Goal: Task Accomplishment & Management: Manage account settings

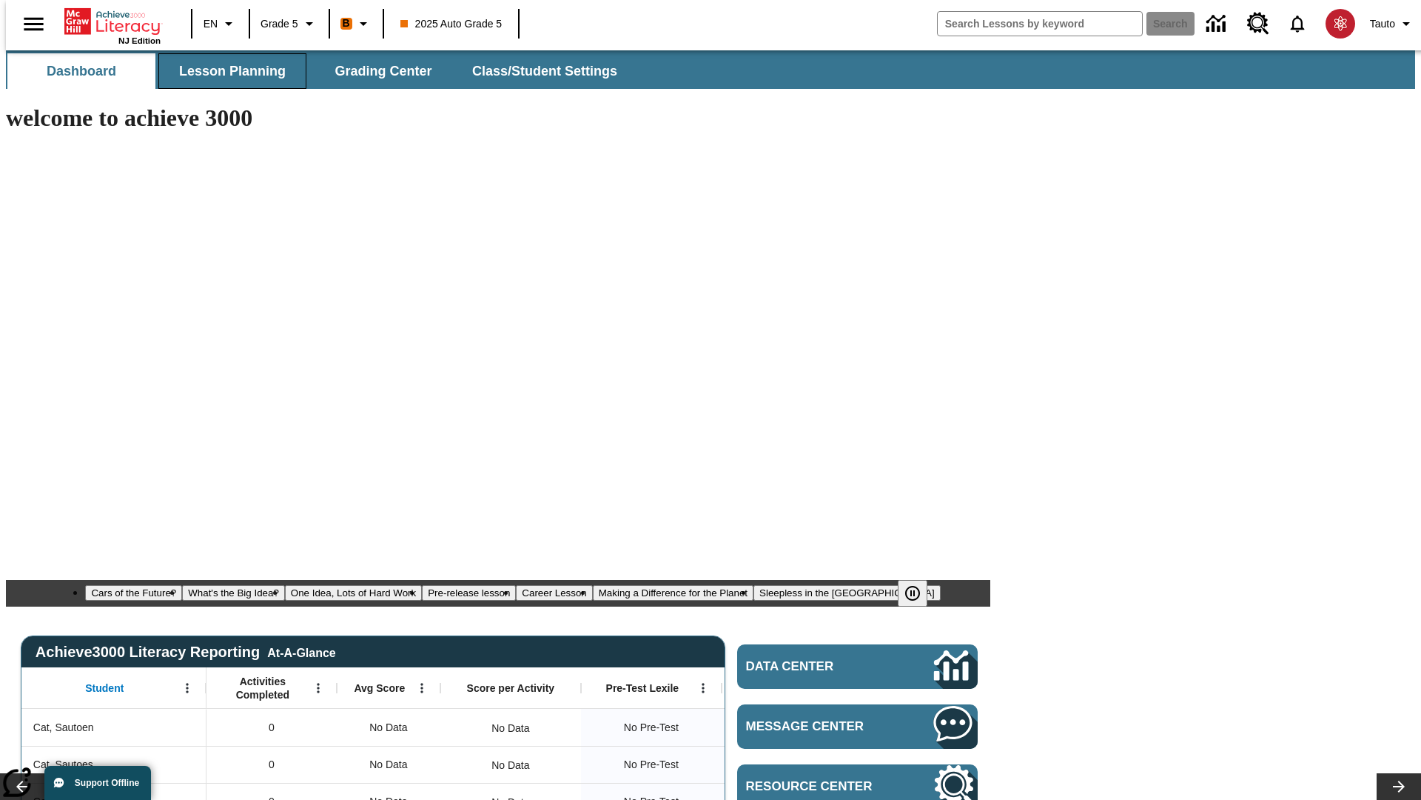
click at [227, 71] on span "Lesson Planning" at bounding box center [232, 71] width 107 height 17
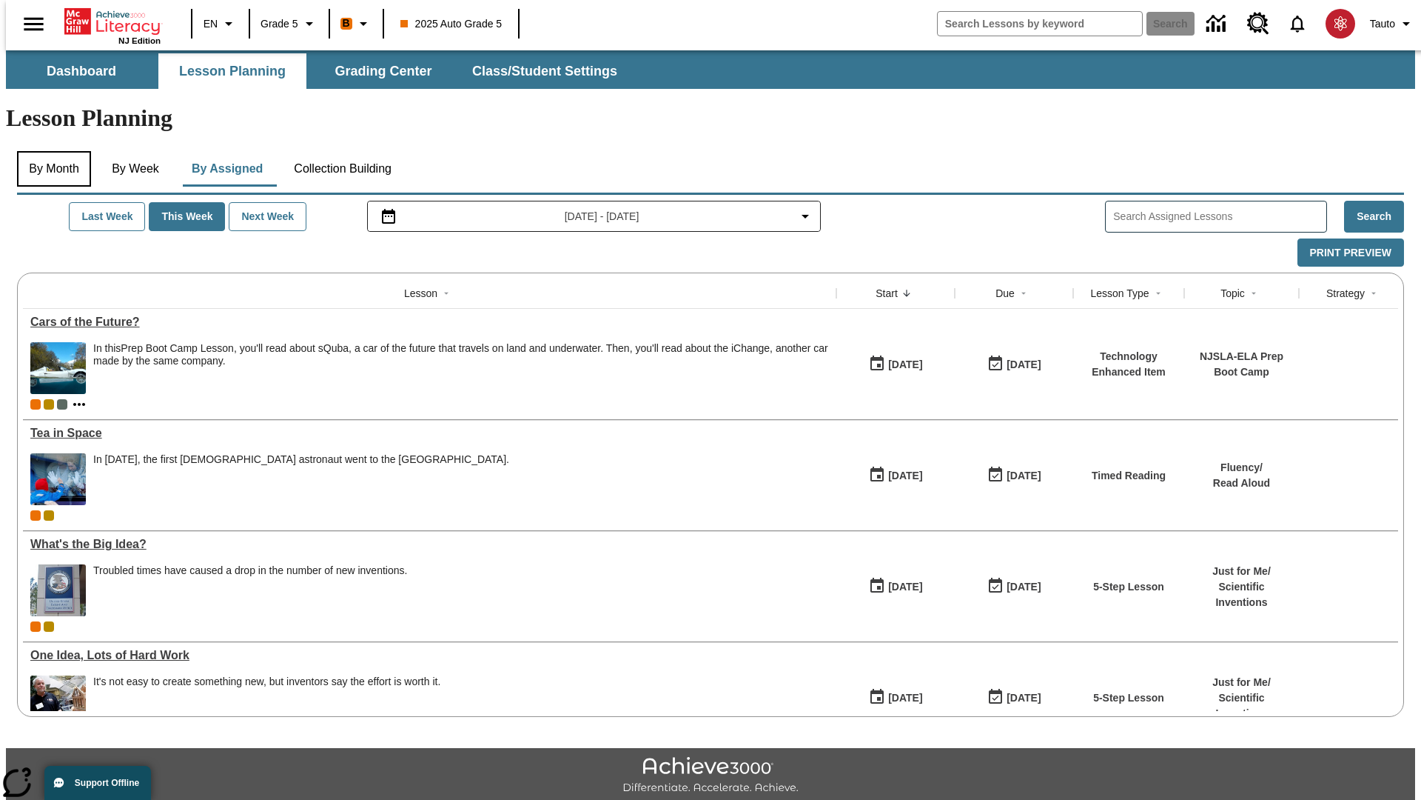
click at [50, 151] on button "By Month" at bounding box center [54, 169] width 74 height 36
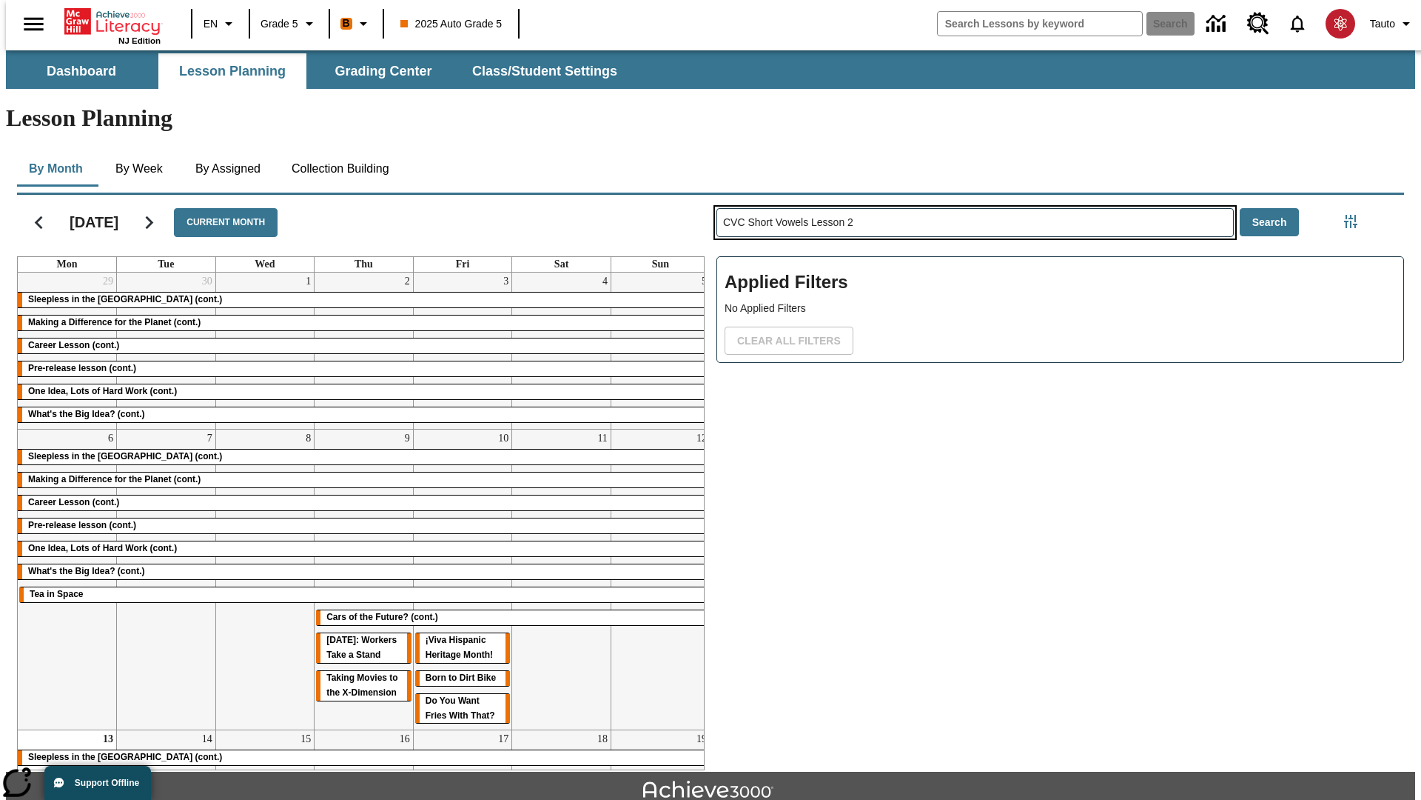
type input "CVC Short Vowels Lesson 2"
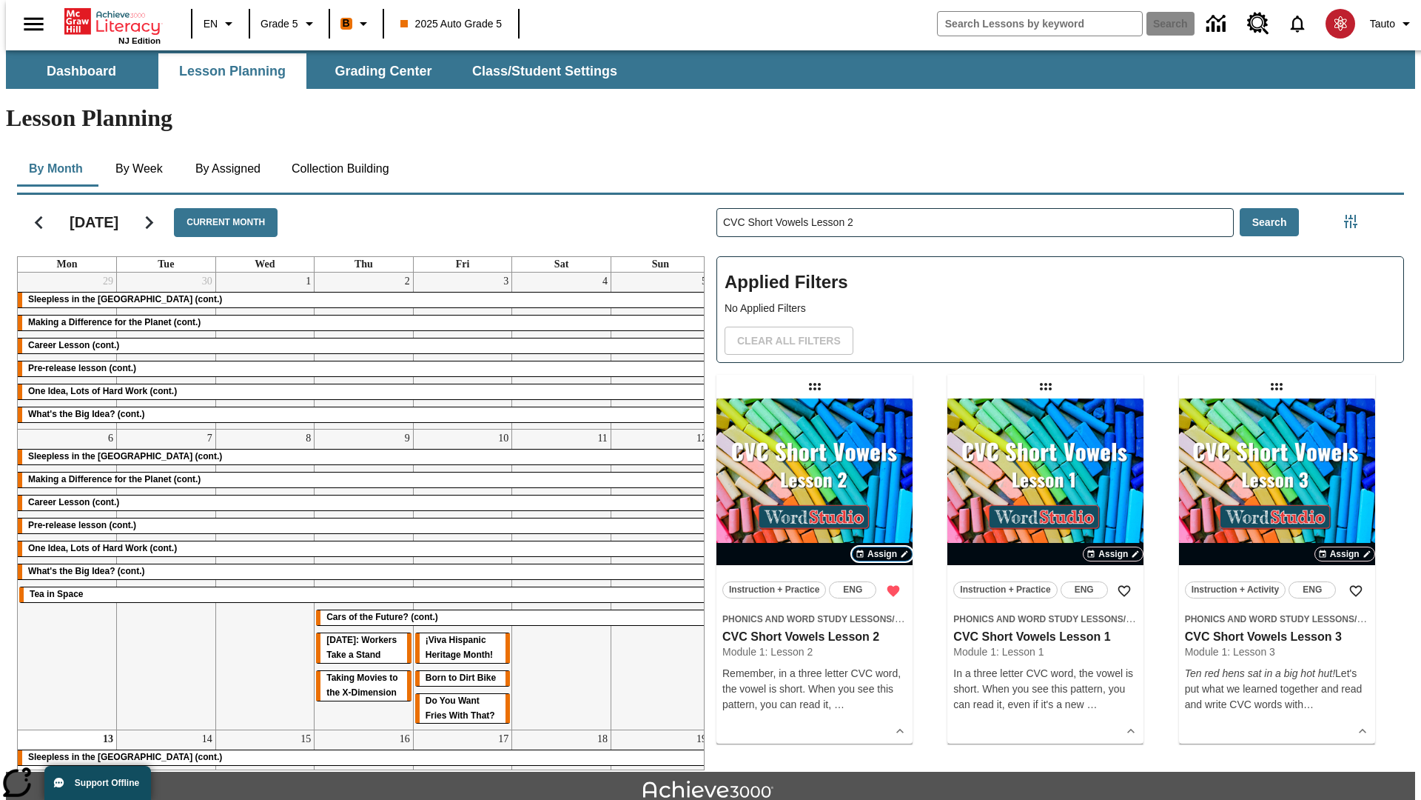
click at [882, 547] on span "Assign" at bounding box center [883, 553] width 30 height 13
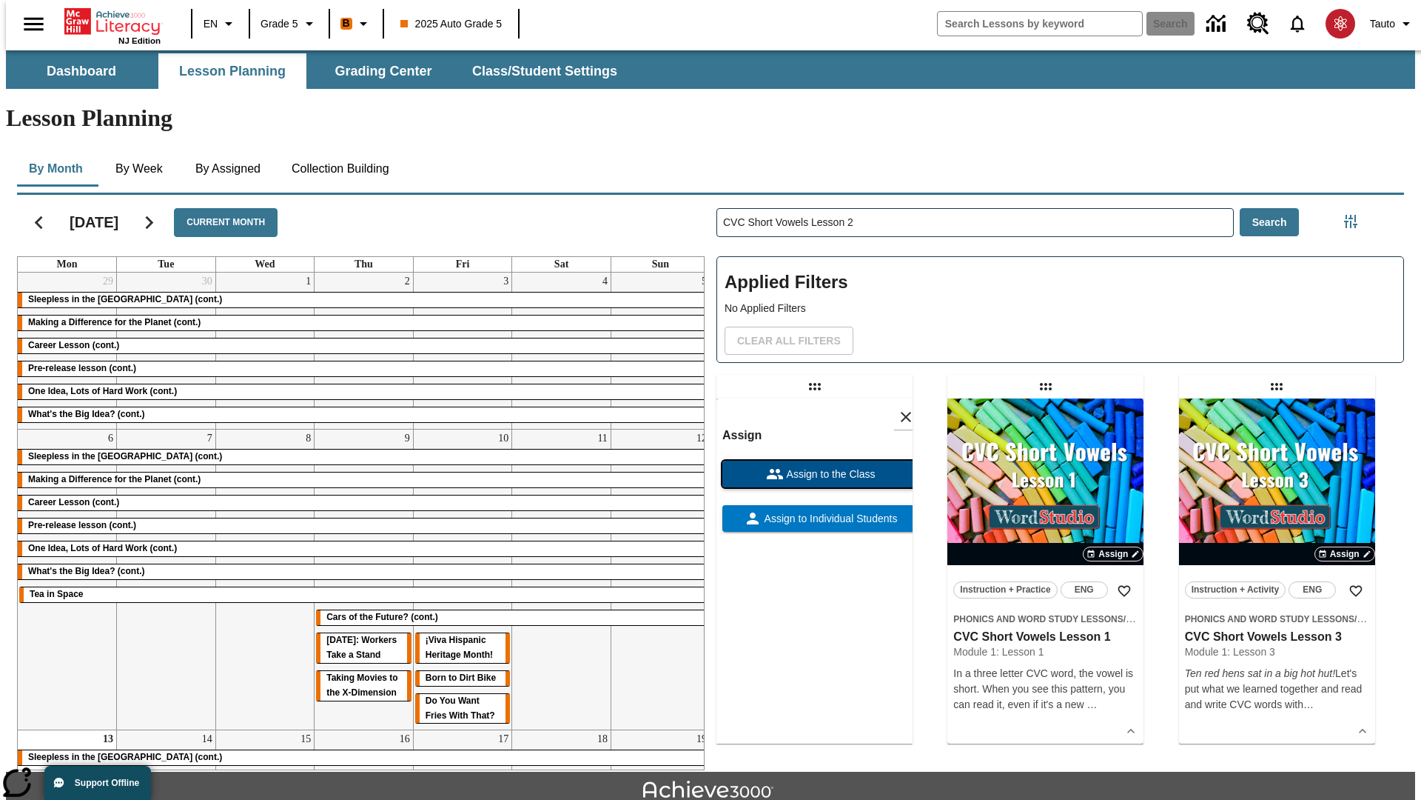
click at [814, 466] on span "Assign to the Class" at bounding box center [830, 474] width 92 height 16
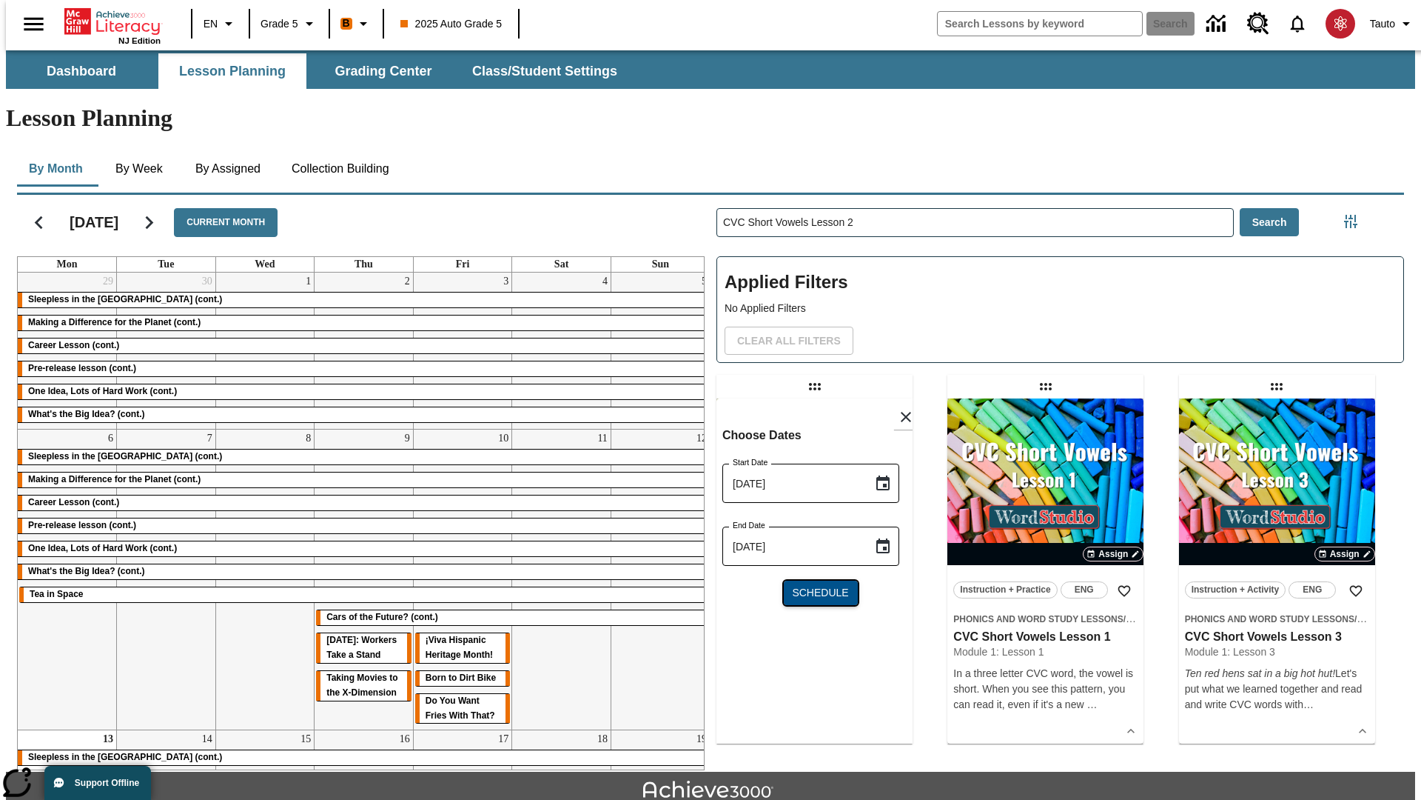
click at [814, 585] on span "Schedule" at bounding box center [820, 593] width 56 height 16
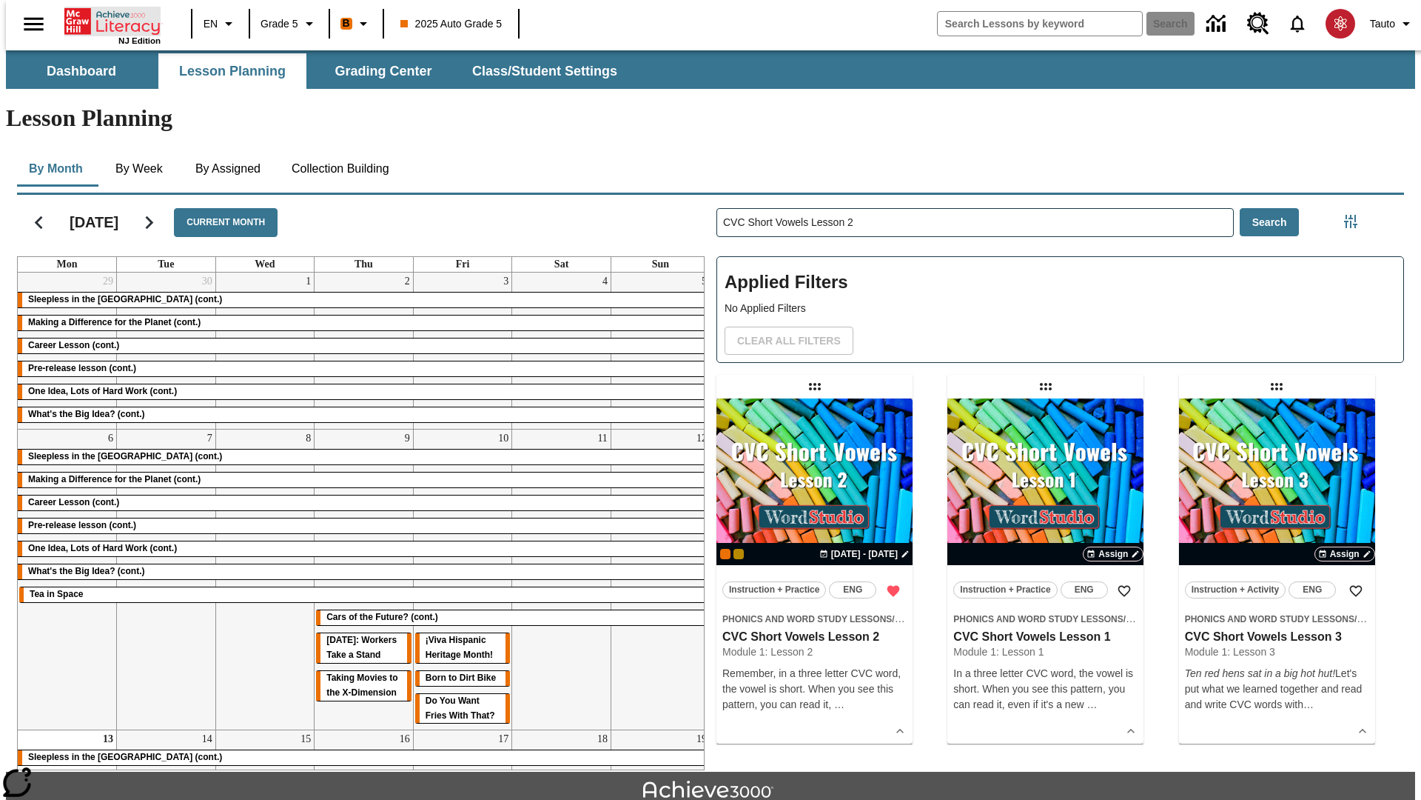
click at [107, 20] on icon "Home" at bounding box center [113, 22] width 98 height 30
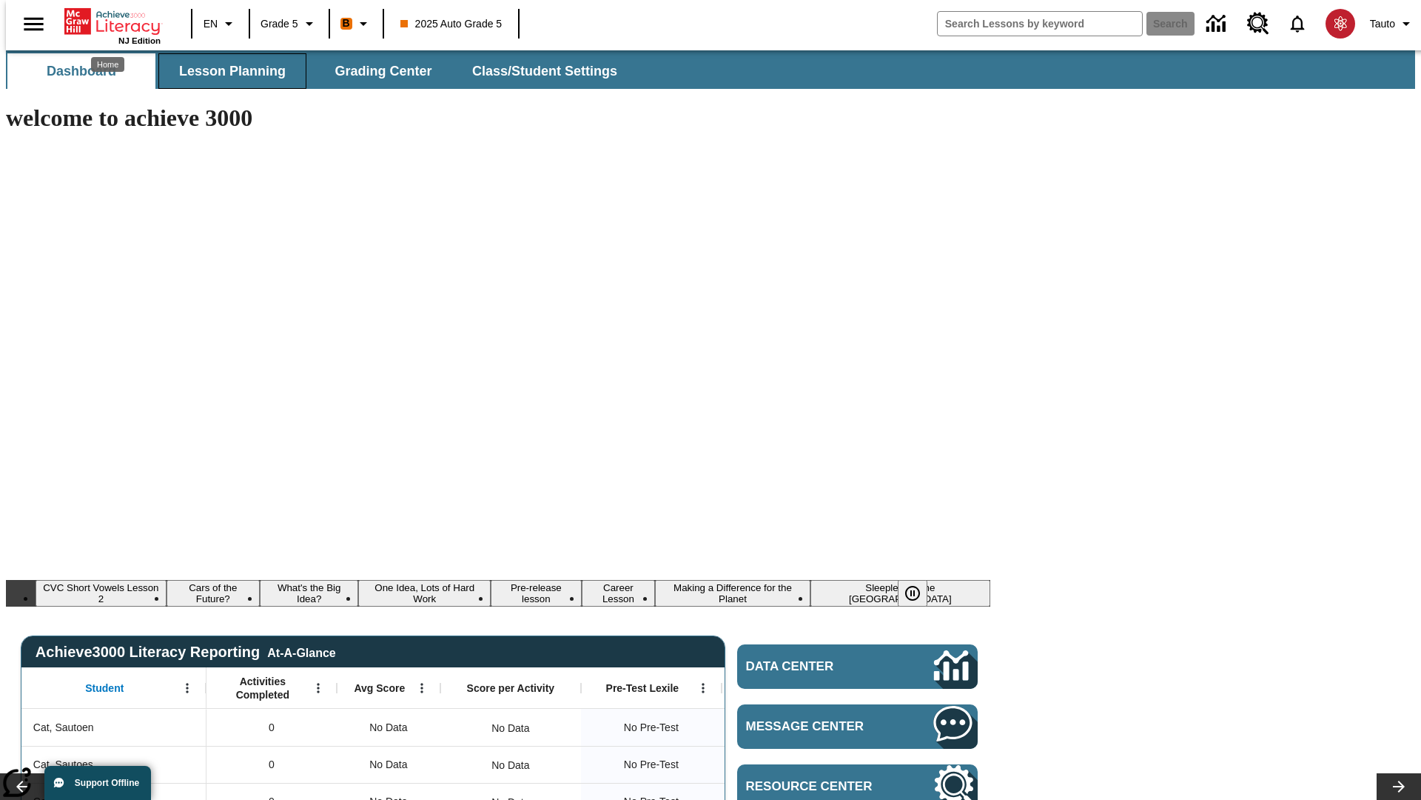
click at [227, 71] on span "Lesson Planning" at bounding box center [232, 71] width 107 height 17
